Goal: Find specific page/section: Find specific page/section

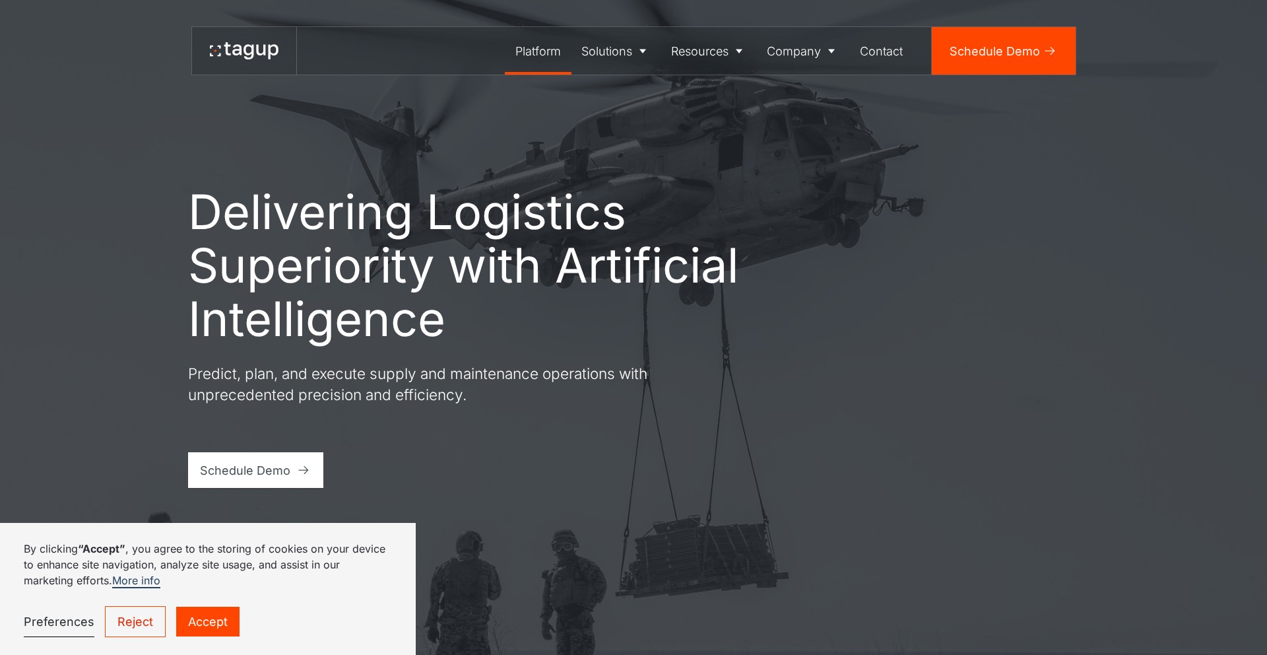
click at [542, 50] on div "Platform" at bounding box center [538, 51] width 46 height 18
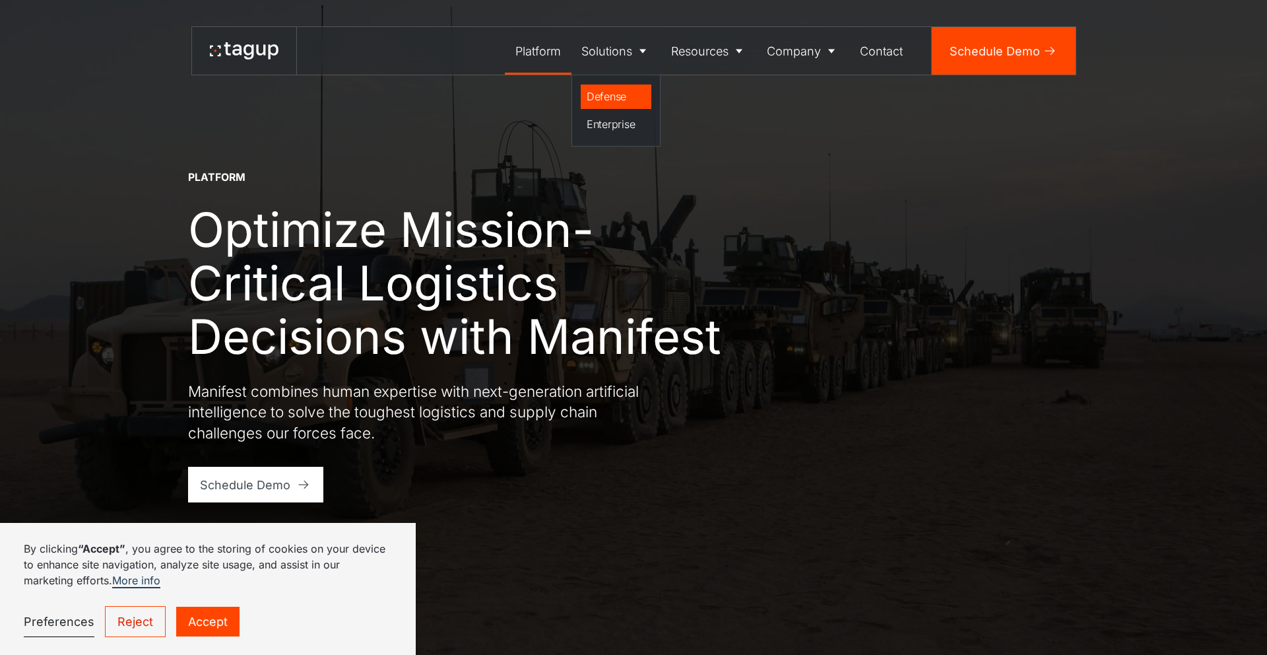
click at [606, 93] on div "Defense" at bounding box center [616, 96] width 59 height 16
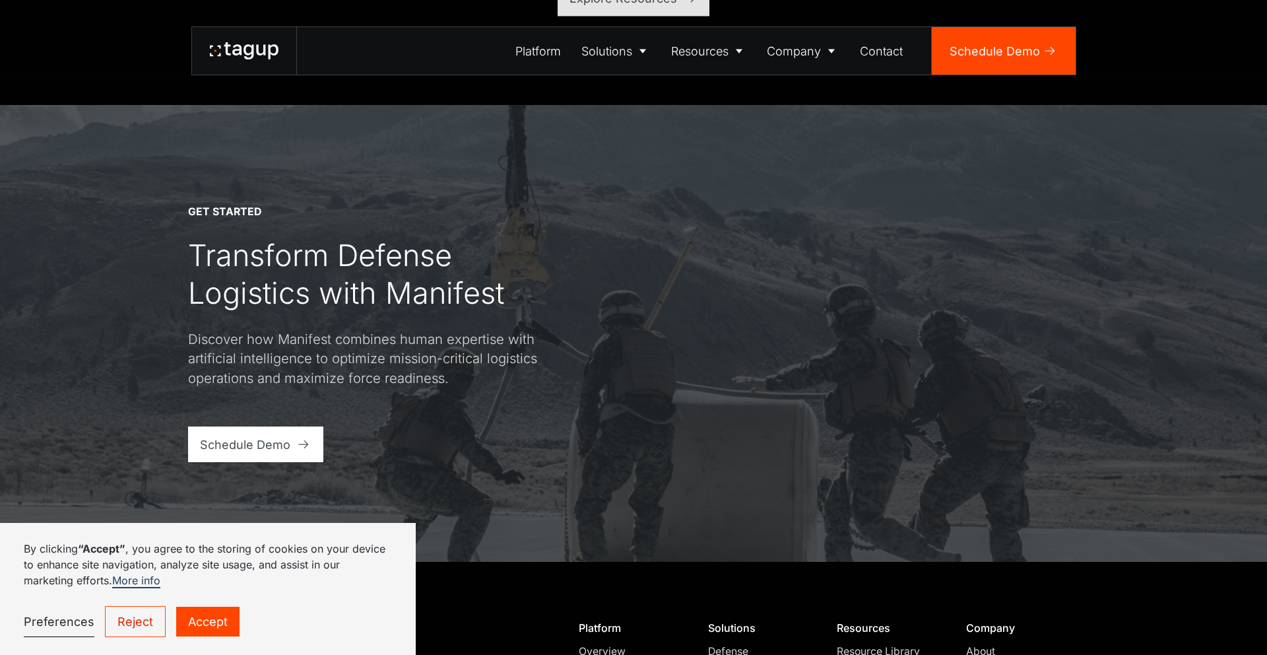
scroll to position [5038, 0]
